Goal: Check status: Check status

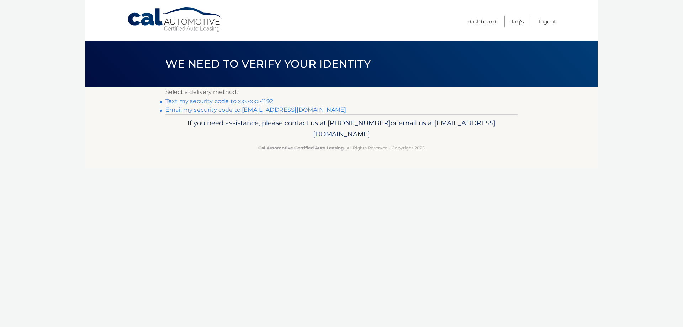
click at [245, 98] on li "Text my security code to xxx-xxx-1192" at bounding box center [342, 101] width 352 height 9
click at [235, 102] on link "Text my security code to xxx-xxx-1192" at bounding box center [220, 101] width 108 height 7
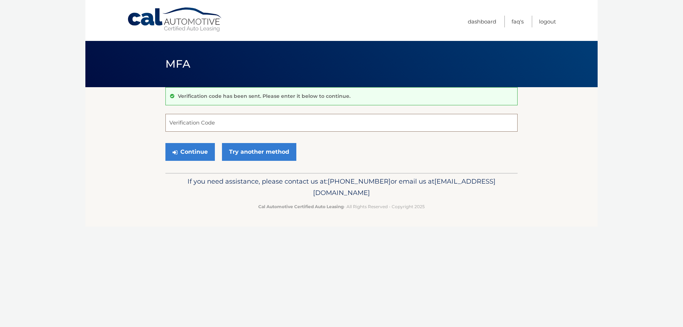
click at [302, 126] on input "Verification Code" at bounding box center [342, 123] width 352 height 18
type input "262188"
click at [166, 143] on button "Continue" at bounding box center [190, 152] width 49 height 18
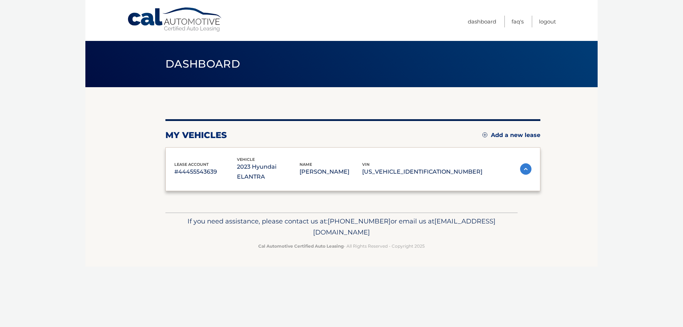
click at [204, 154] on div "lease account #44455543639 vehicle 2023 Hyundai ELANTRA name JAIME OBERGH vin K…" at bounding box center [353, 169] width 375 height 44
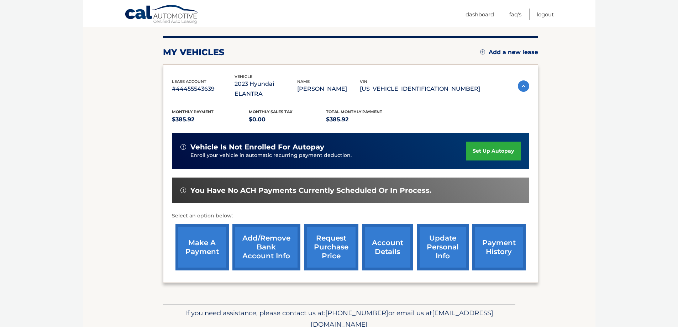
scroll to position [104, 0]
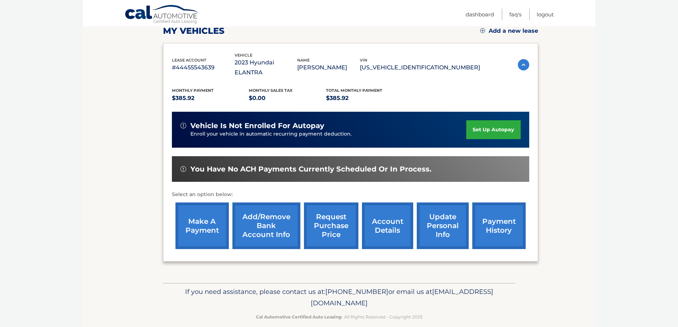
click at [483, 214] on link "payment history" at bounding box center [498, 226] width 53 height 47
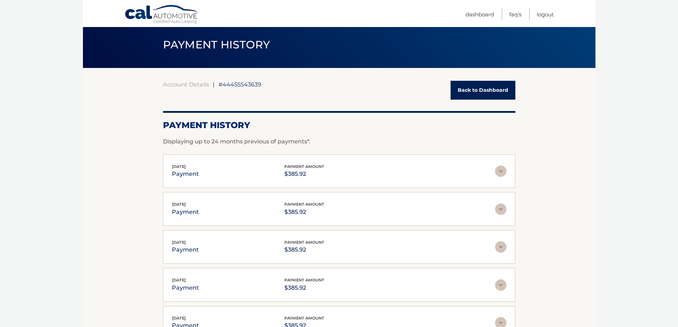
scroll to position [36, 0]
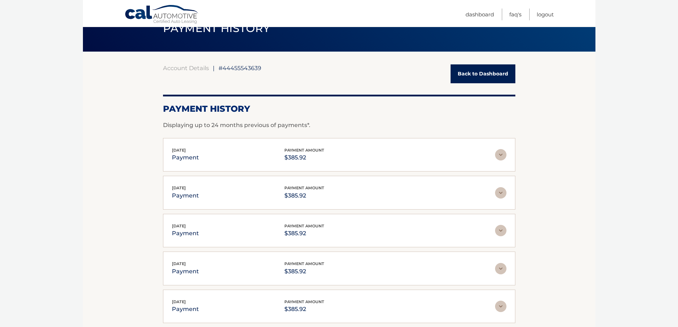
click at [501, 154] on img at bounding box center [500, 154] width 11 height 11
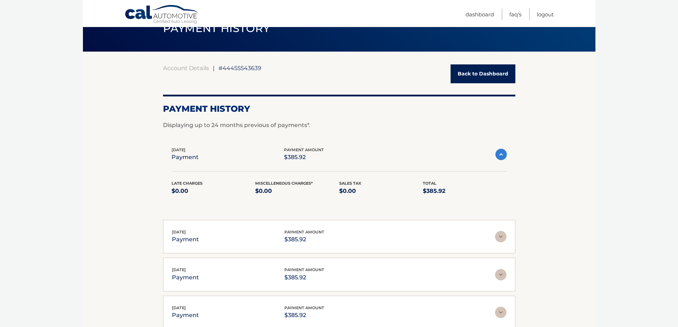
click at [501, 154] on img at bounding box center [501, 154] width 11 height 11
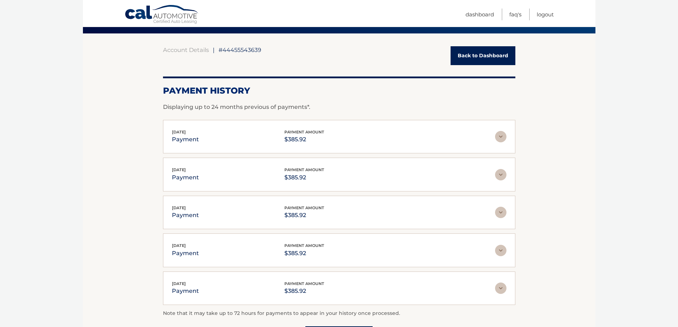
scroll to position [71, 0]
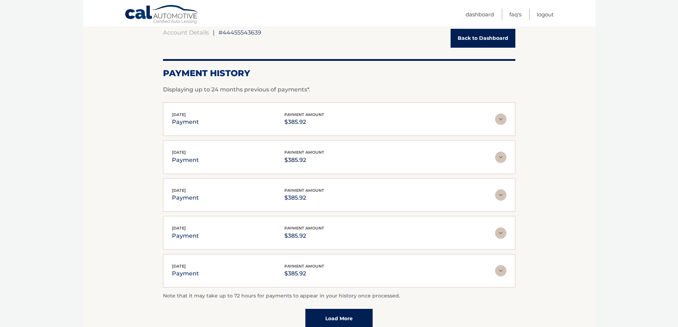
click at [503, 158] on img at bounding box center [500, 157] width 11 height 11
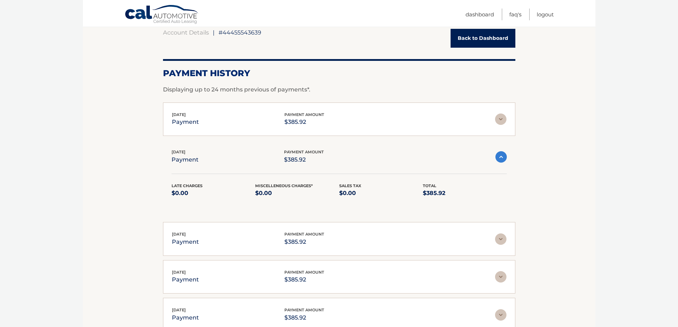
click at [503, 158] on img at bounding box center [501, 156] width 11 height 11
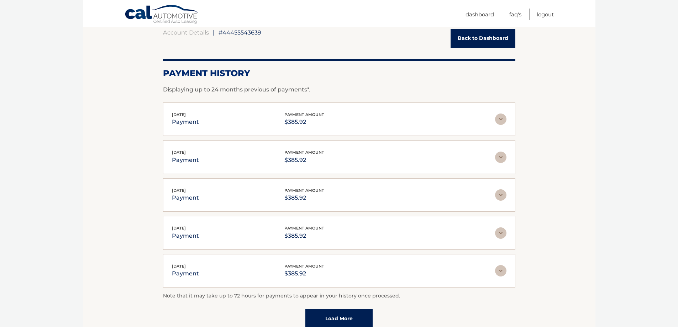
click at [497, 117] on img at bounding box center [500, 119] width 11 height 11
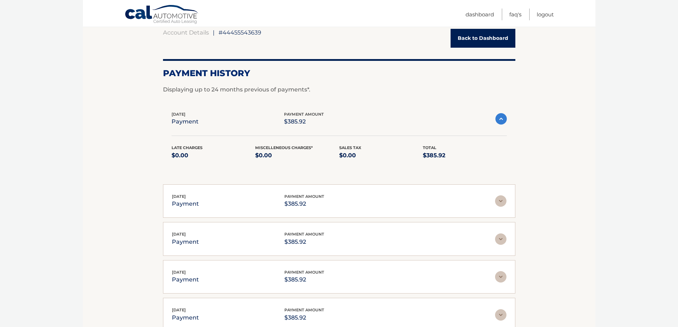
click at [500, 120] on img at bounding box center [501, 118] width 11 height 11
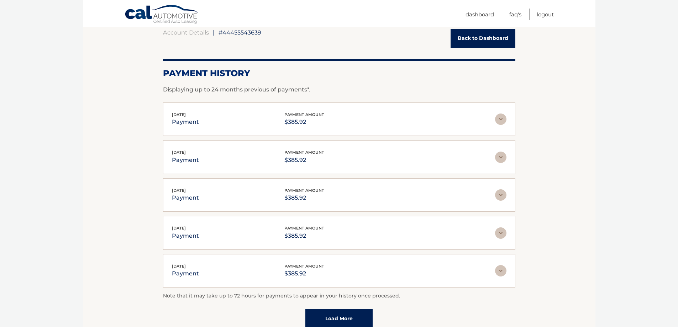
click at [355, 324] on link "Load More" at bounding box center [338, 318] width 67 height 19
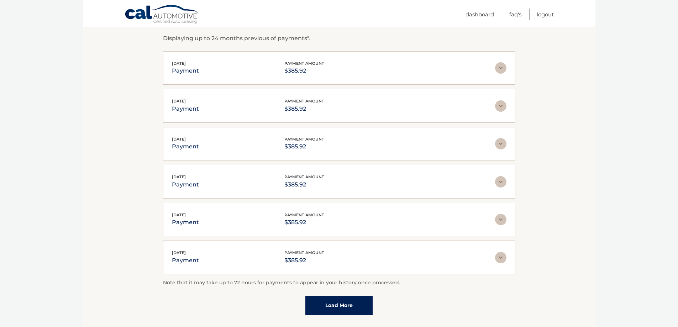
scroll to position [142, 0]
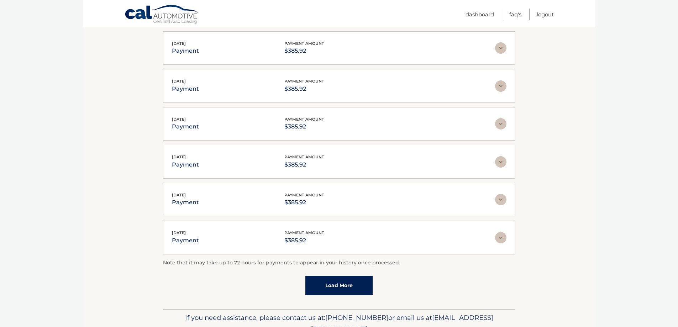
click at [502, 235] on img at bounding box center [500, 237] width 11 height 11
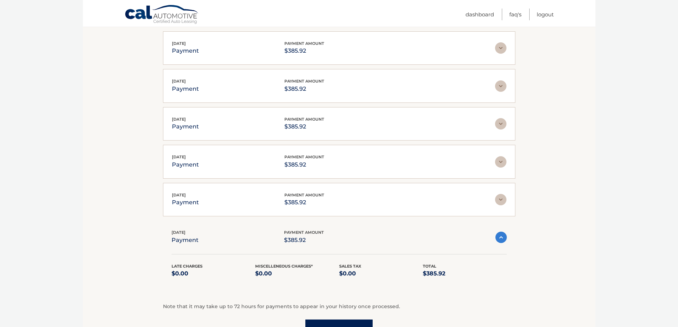
click at [501, 236] on img at bounding box center [501, 237] width 11 height 11
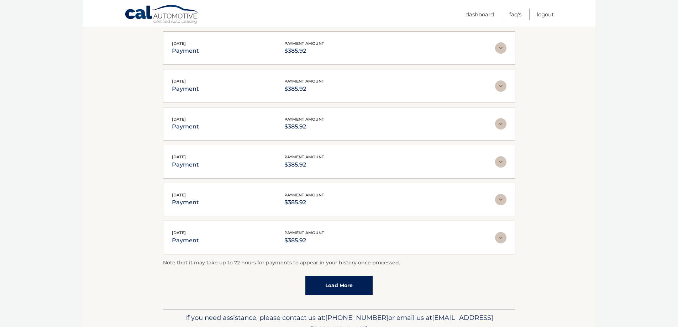
click at [353, 289] on link "Load More" at bounding box center [338, 285] width 67 height 19
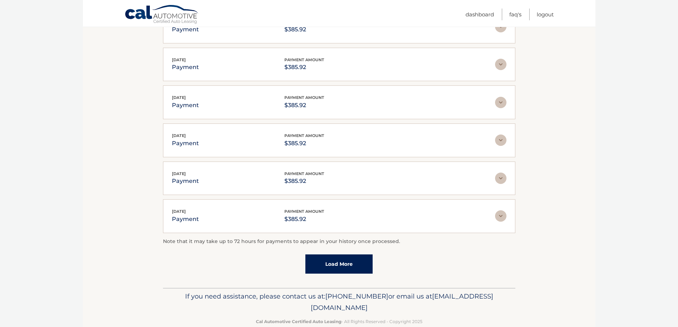
scroll to position [356, 0]
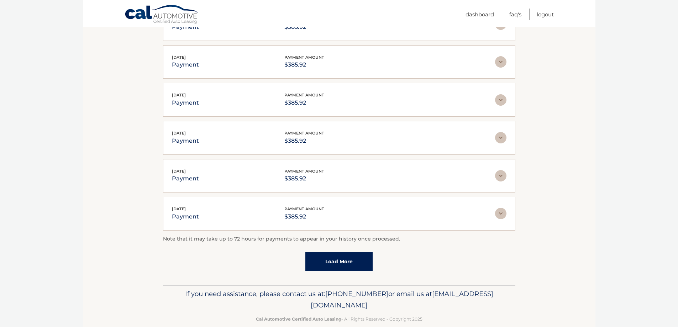
click at [361, 259] on link "Load More" at bounding box center [338, 261] width 67 height 19
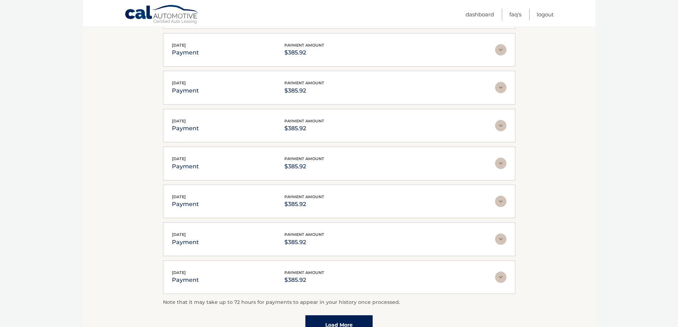
scroll to position [498, 0]
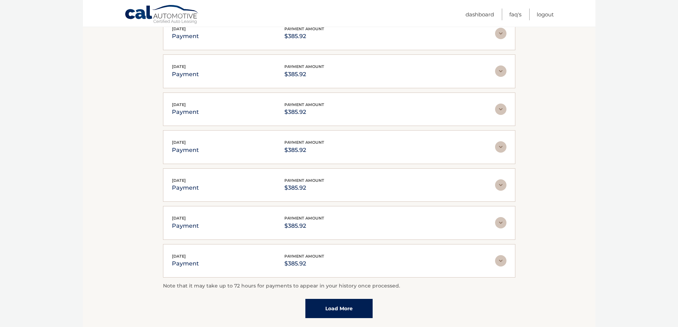
click at [497, 222] on img at bounding box center [500, 222] width 11 height 11
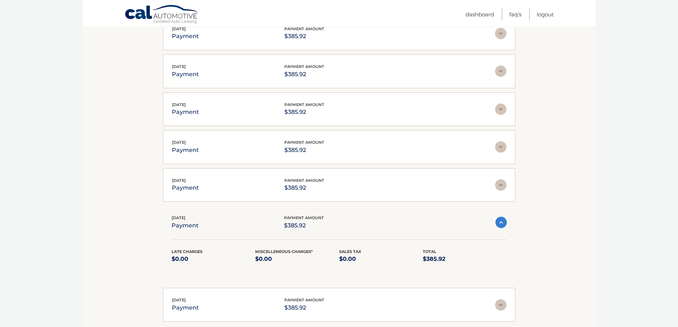
click at [504, 184] on img at bounding box center [500, 184] width 11 height 11
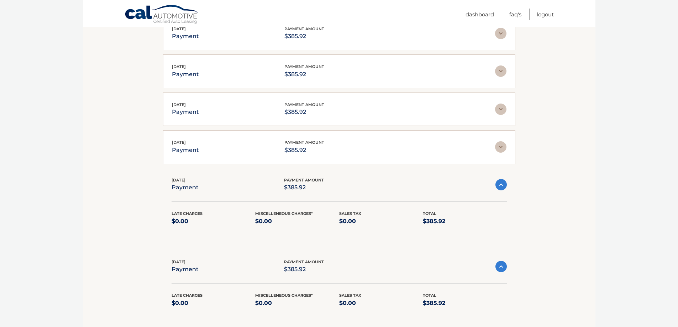
click at [498, 144] on img at bounding box center [500, 146] width 11 height 11
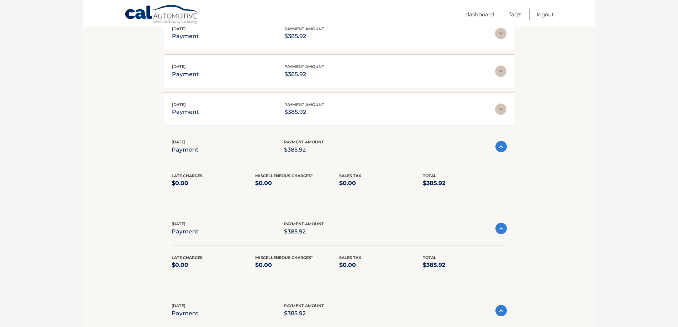
click at [498, 144] on img at bounding box center [501, 146] width 11 height 11
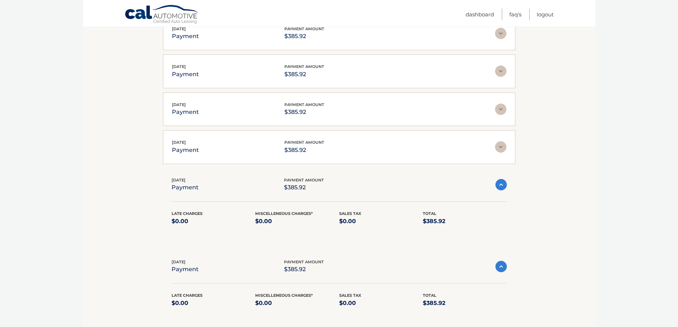
click at [501, 182] on img at bounding box center [501, 184] width 11 height 11
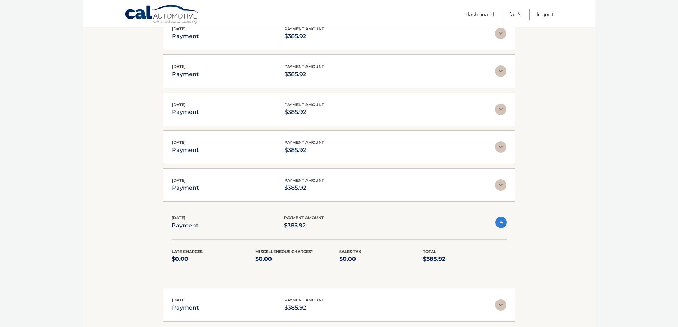
click at [502, 222] on img at bounding box center [501, 222] width 11 height 11
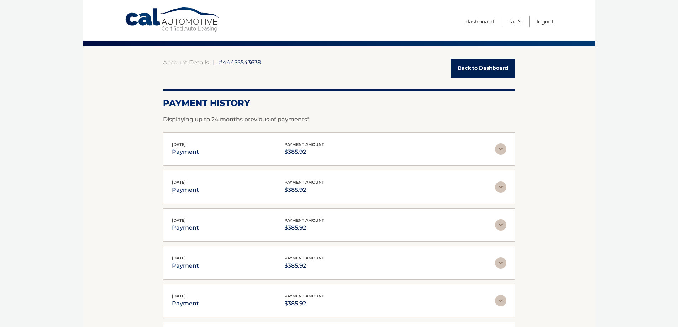
scroll to position [0, 0]
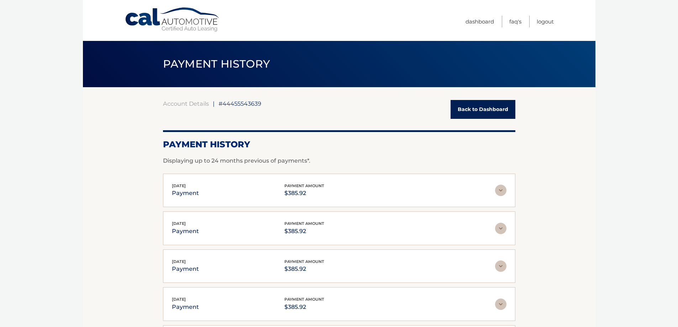
click at [488, 105] on link "Back to Dashboard" at bounding box center [483, 109] width 65 height 19
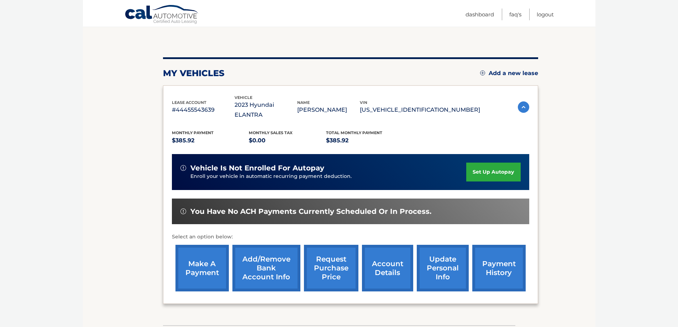
scroll to position [71, 0]
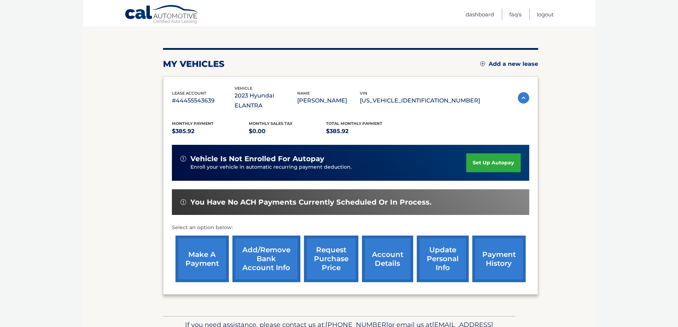
click at [380, 255] on link "account details" at bounding box center [387, 259] width 51 height 47
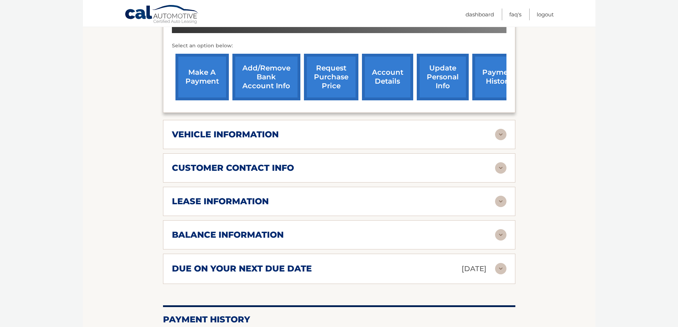
scroll to position [285, 0]
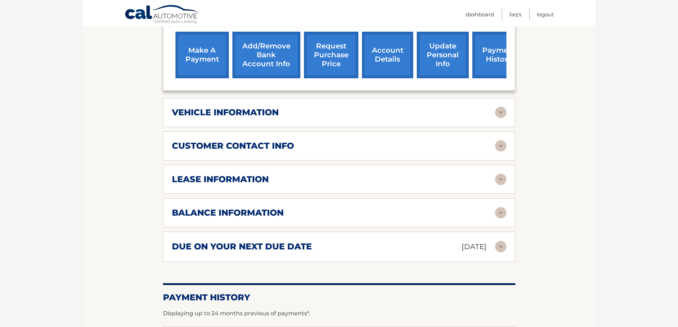
click at [417, 174] on div "lease information" at bounding box center [333, 179] width 323 height 11
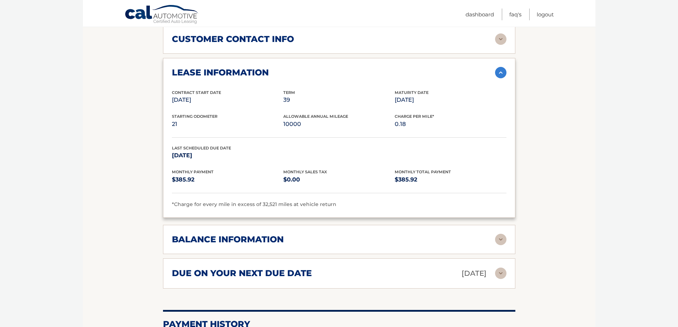
scroll to position [427, 0]
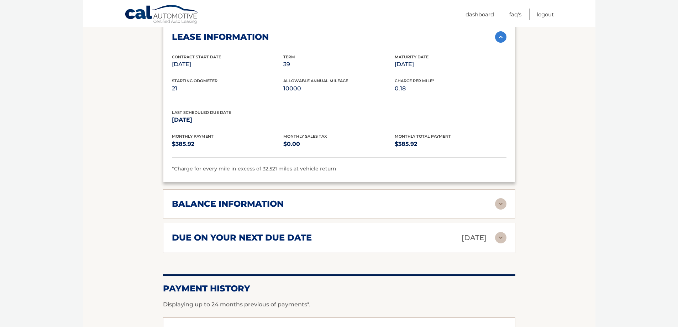
click at [501, 198] on img at bounding box center [500, 203] width 11 height 11
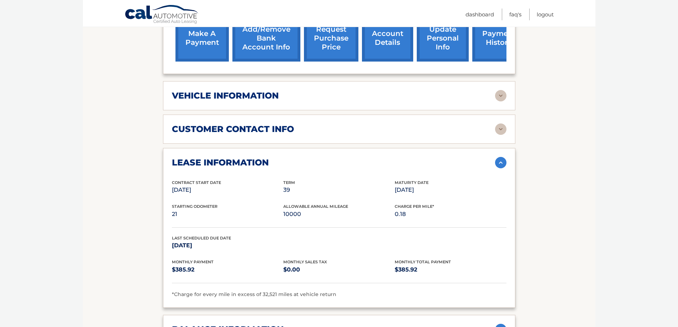
scroll to position [285, 0]
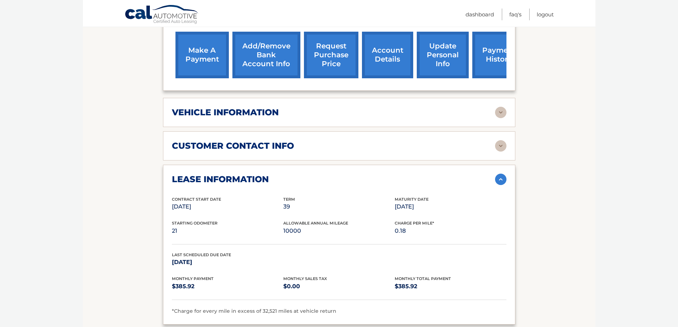
click at [351, 141] on div "customer contact info" at bounding box center [333, 146] width 323 height 11
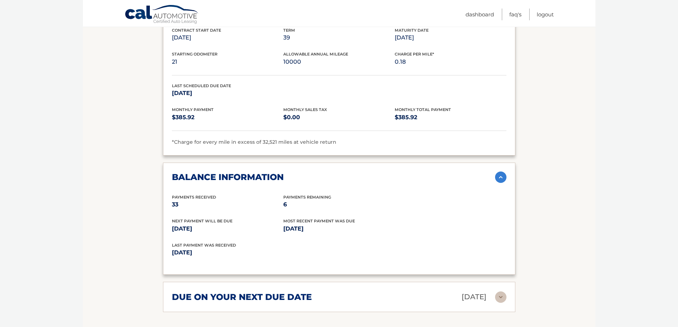
scroll to position [641, 0]
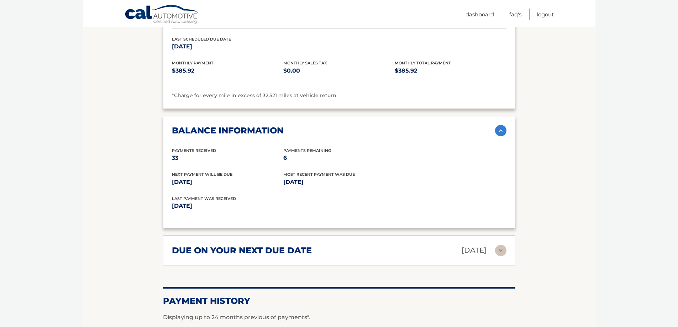
click at [504, 245] on img at bounding box center [500, 250] width 11 height 11
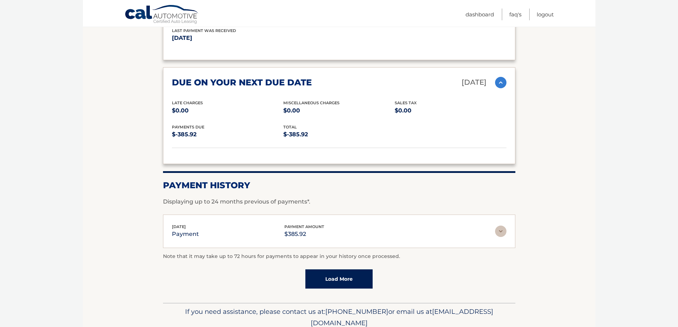
scroll to position [819, 0]
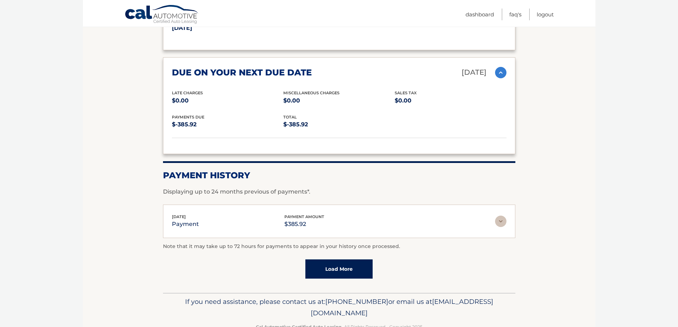
click at [499, 216] on img at bounding box center [500, 221] width 11 height 11
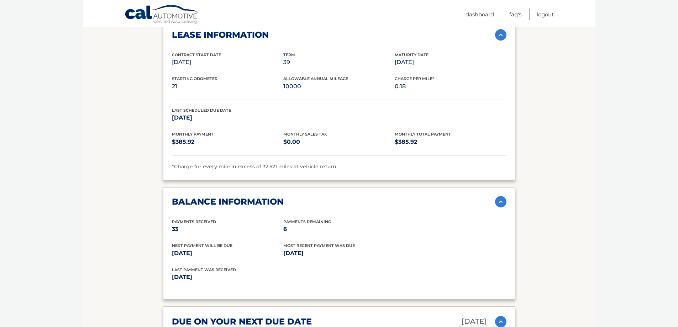
scroll to position [534, 0]
